Goal: Check status: Check status

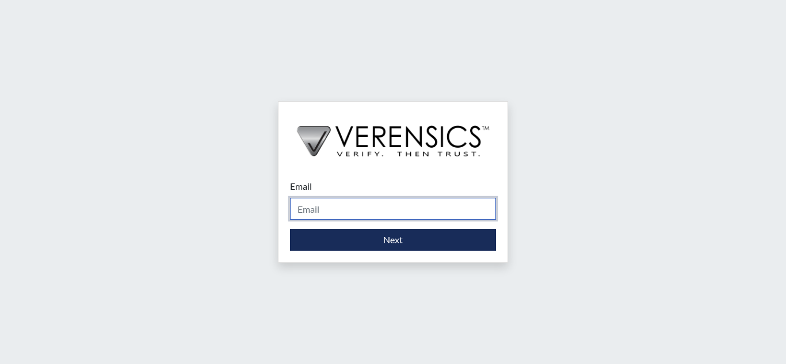
click at [378, 210] on input "Email" at bounding box center [393, 209] width 206 height 22
type input "[EMAIL_ADDRESS][PERSON_NAME][DOMAIN_NAME]"
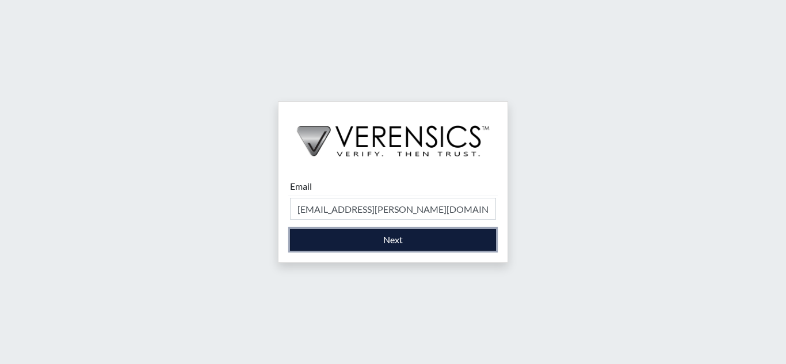
click at [364, 241] on button "Next" at bounding box center [393, 240] width 206 height 22
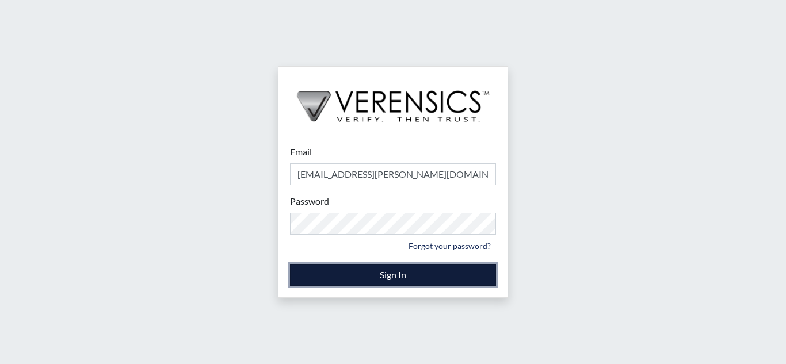
click at [357, 275] on button "Sign In" at bounding box center [393, 275] width 206 height 22
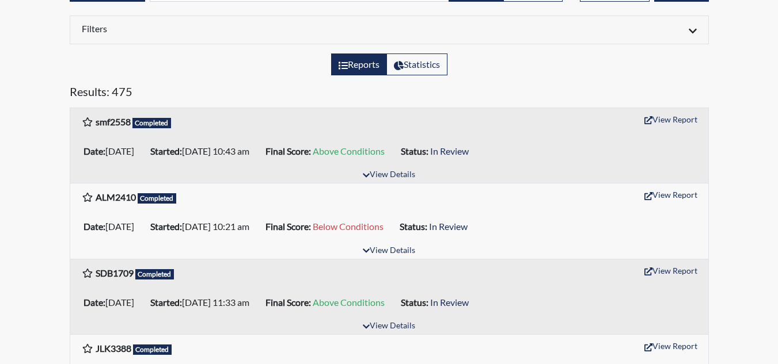
scroll to position [115, 0]
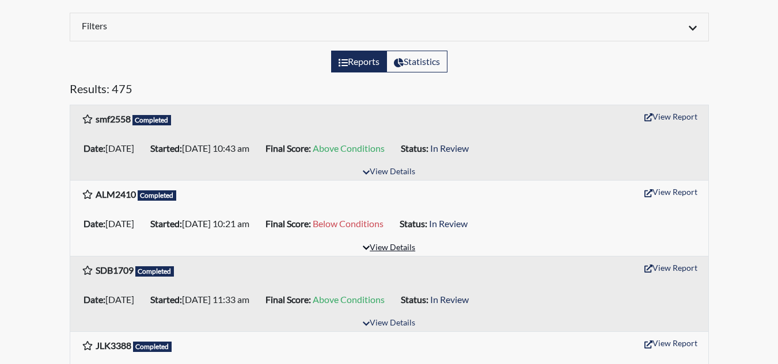
click at [415, 249] on button "View Details" at bounding box center [388, 249] width 63 height 16
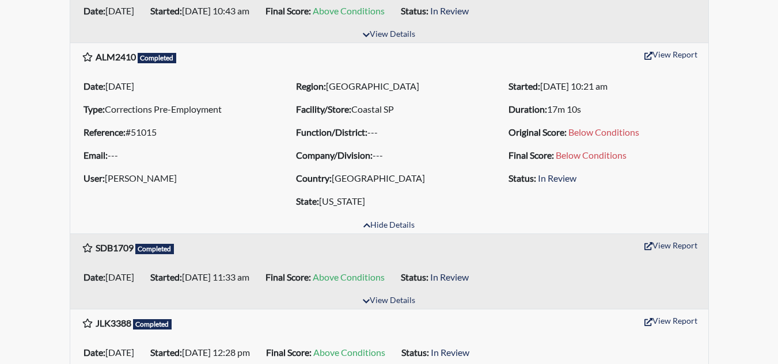
scroll to position [230, 0]
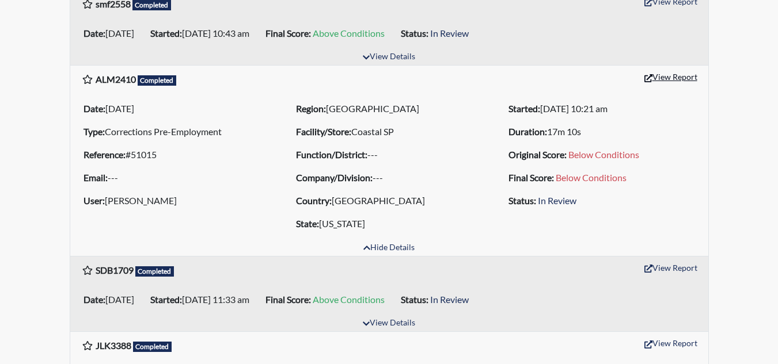
click at [677, 75] on button "View Report" at bounding box center [670, 77] width 63 height 18
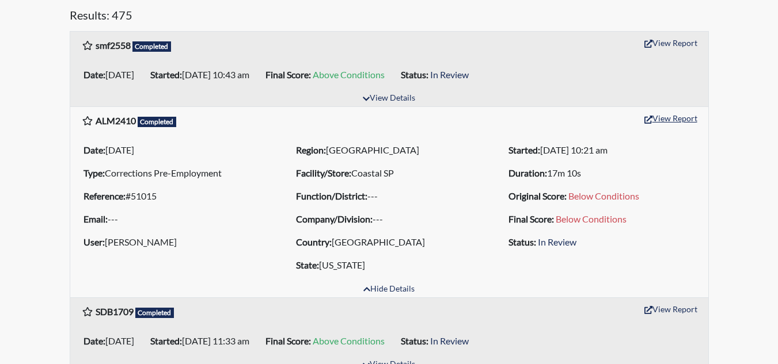
scroll to position [0, 0]
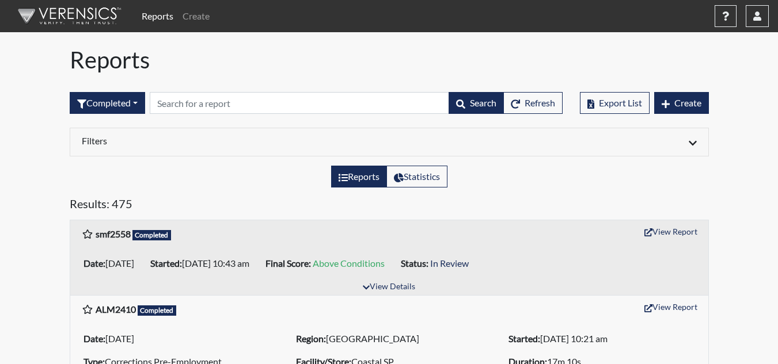
click at [769, 10] on nav "Reports Create Help Center × Verensics Best Practices How to successfully use t…" at bounding box center [389, 16] width 778 height 32
click at [764, 15] on button "button" at bounding box center [756, 16] width 23 height 22
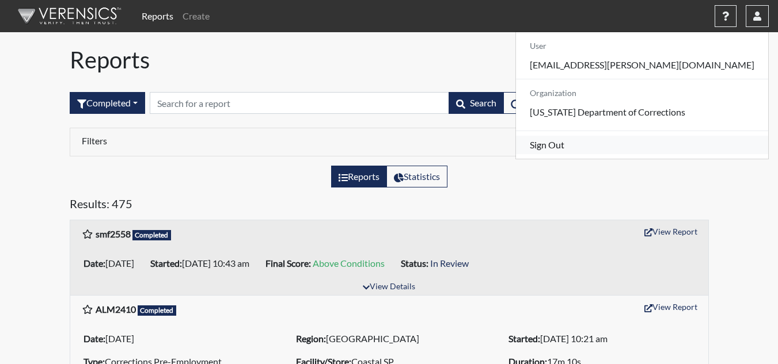
click at [698, 154] on link "Sign Out" at bounding box center [642, 145] width 252 height 18
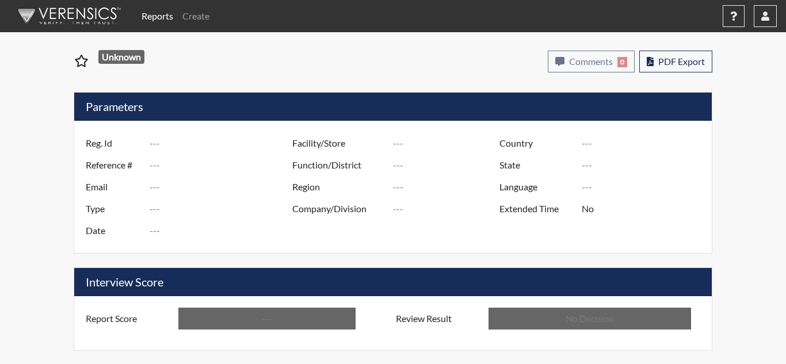
type input "ALM2410"
type input "51015"
type input "---"
type input "Corrections Pre-Employment"
type input "[DATE]"
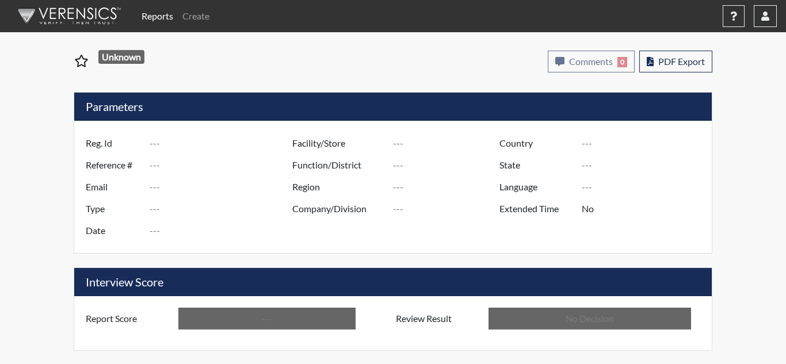
type input "Coastal SP"
type input "[GEOGRAPHIC_DATA]"
type input "[US_STATE]"
type input "English"
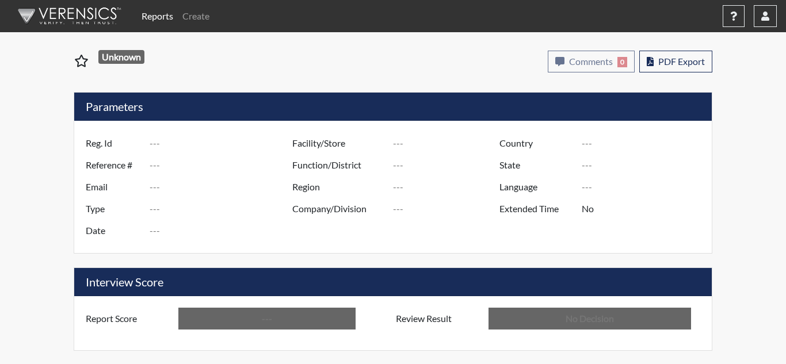
type input "Below Conditions"
type input "In Review"
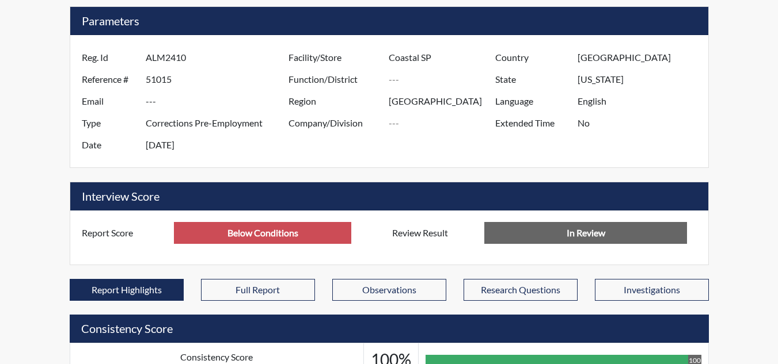
scroll to position [191, 478]
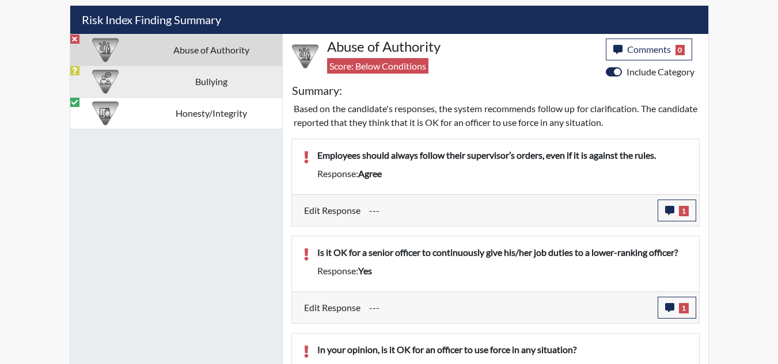
click at [153, 79] on td "Bullying" at bounding box center [211, 82] width 142 height 32
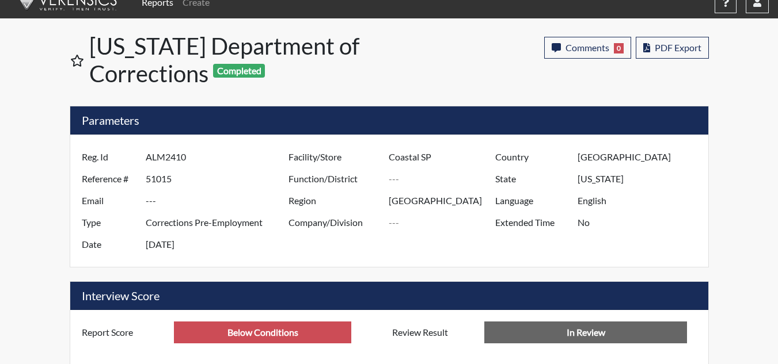
scroll to position [0, 0]
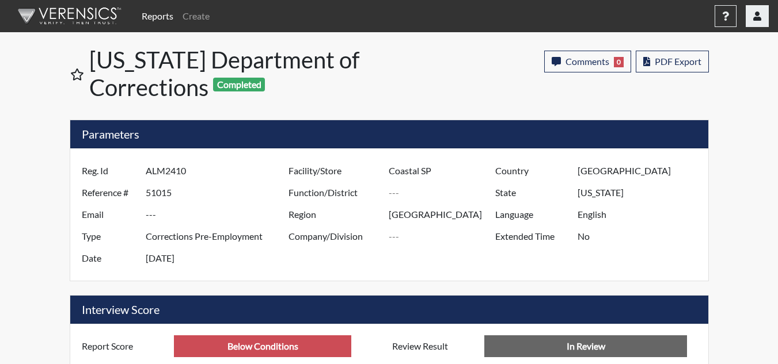
click at [758, 19] on icon "button" at bounding box center [757, 16] width 8 height 9
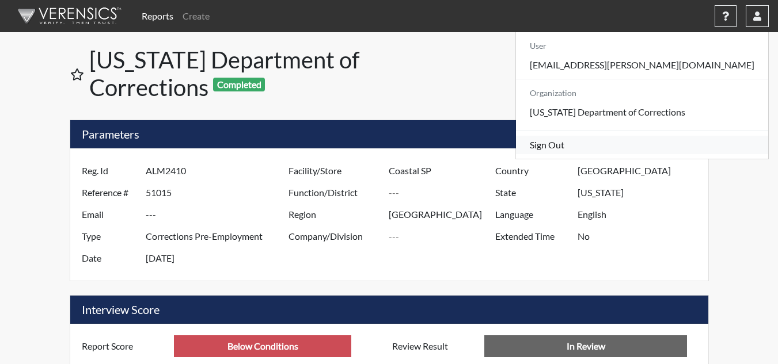
drag, startPoint x: 706, startPoint y: 159, endPoint x: 696, endPoint y: 155, distance: 10.6
click at [706, 154] on link "Sign Out" at bounding box center [642, 145] width 252 height 18
